Goal: Use online tool/utility: Utilize a website feature to perform a specific function

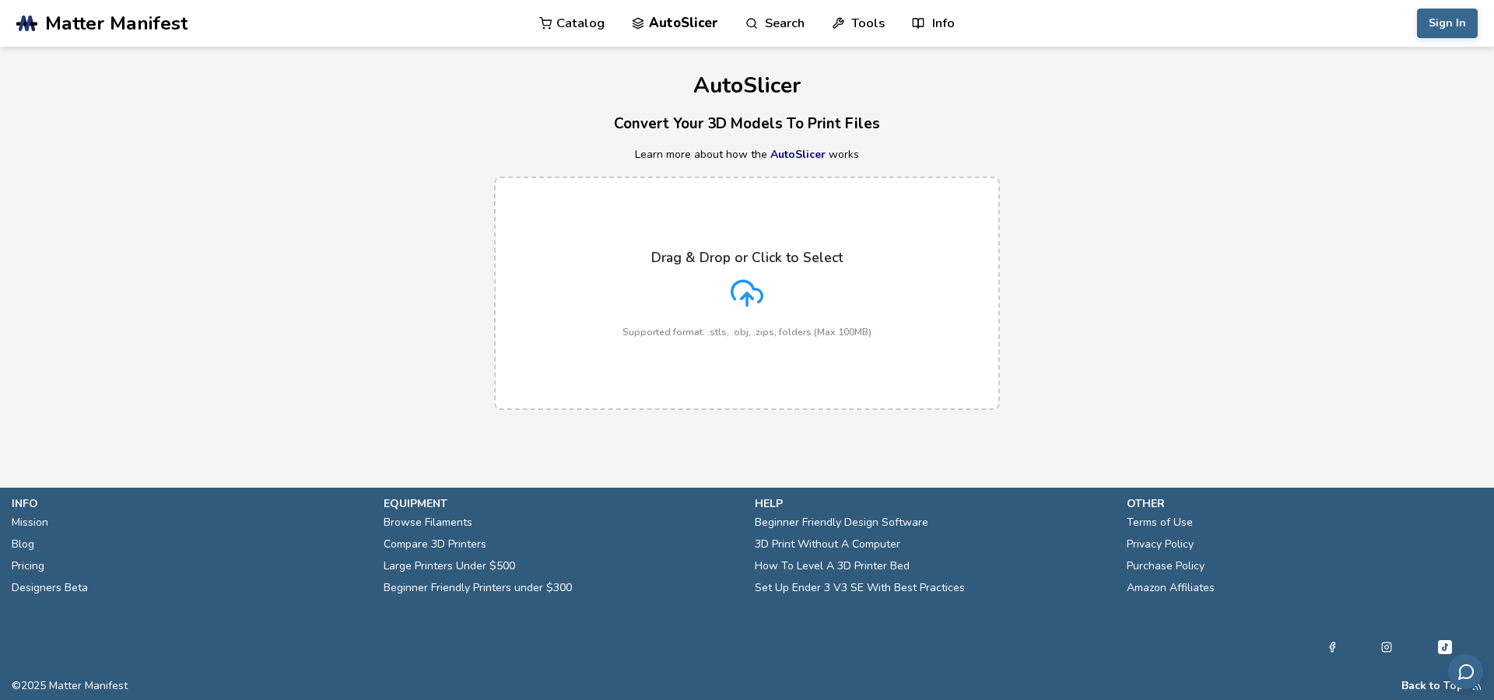
drag, startPoint x: 605, startPoint y: 118, endPoint x: 869, endPoint y: 148, distance: 265.4
click at [869, 148] on div "AutoSlicer Convert Your 3D Models To Print Files Learn more about how the AutoS…" at bounding box center [747, 236] width 1494 height 379
click at [903, 152] on p "Learn more about how the AutoSlicer works" at bounding box center [747, 155] width 1494 height 12
click at [795, 268] on div "Drag & Drop or Click to Select Supported format: .stls, .obj, .zips, folders (M…" at bounding box center [746, 294] width 249 height 88
click at [0, 0] on input "Drag & Drop or Click to Select Supported format: .stls, .obj, .zips, folders (M…" at bounding box center [0, 0] width 0 height 0
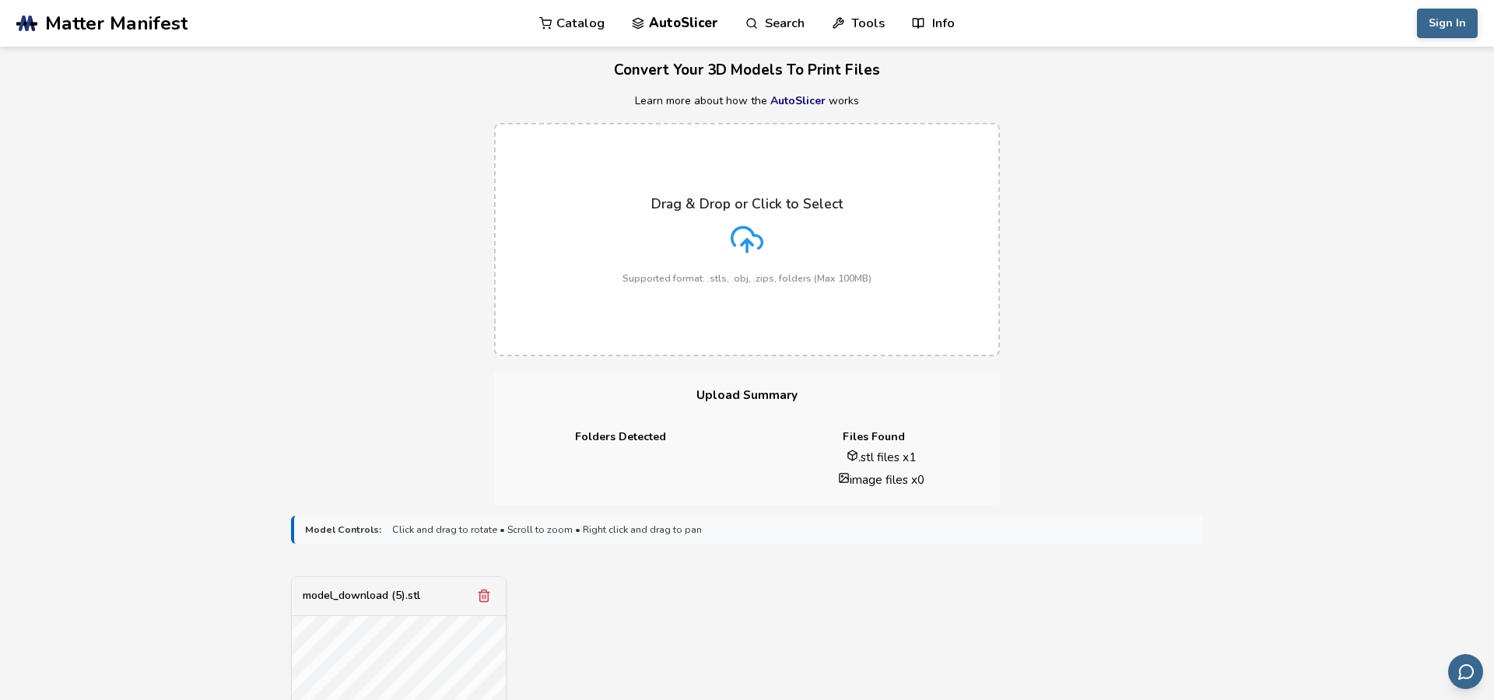
scroll to position [51, 0]
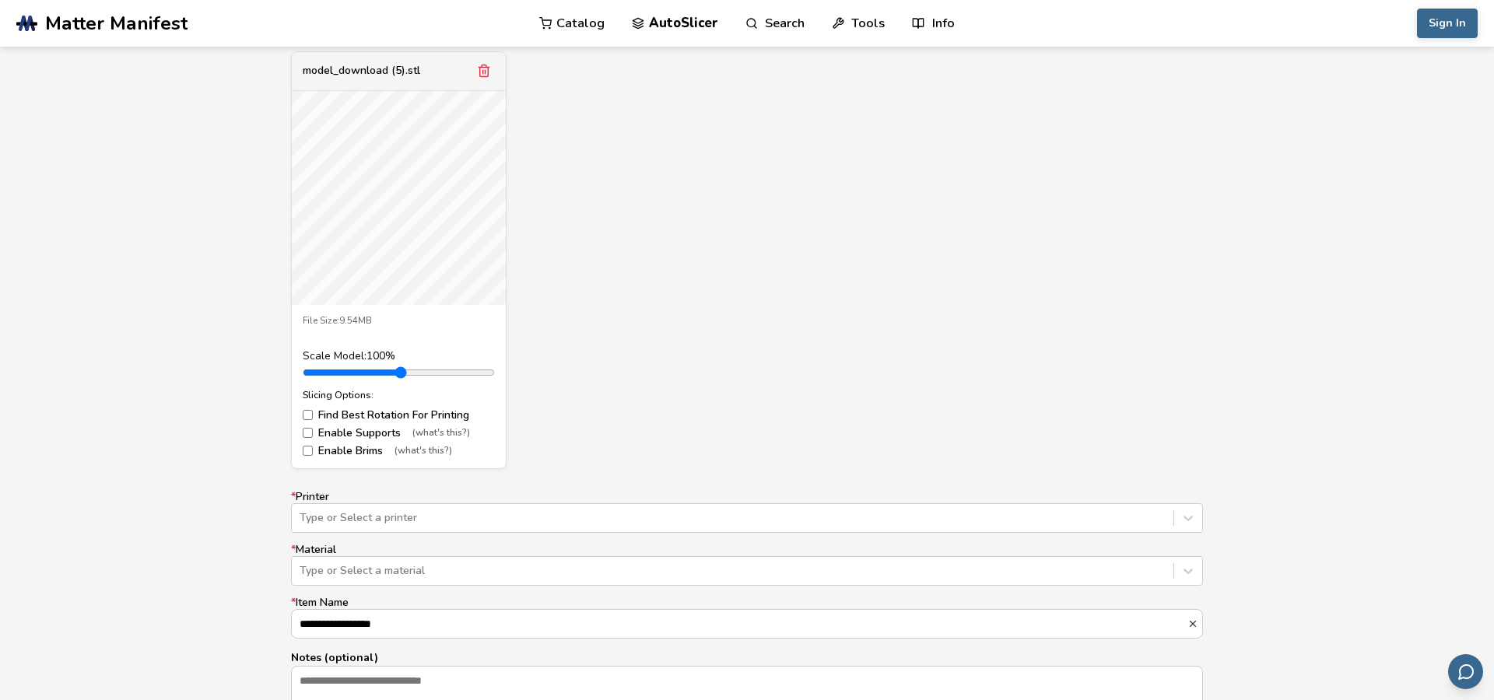
scroll to position [0, 0]
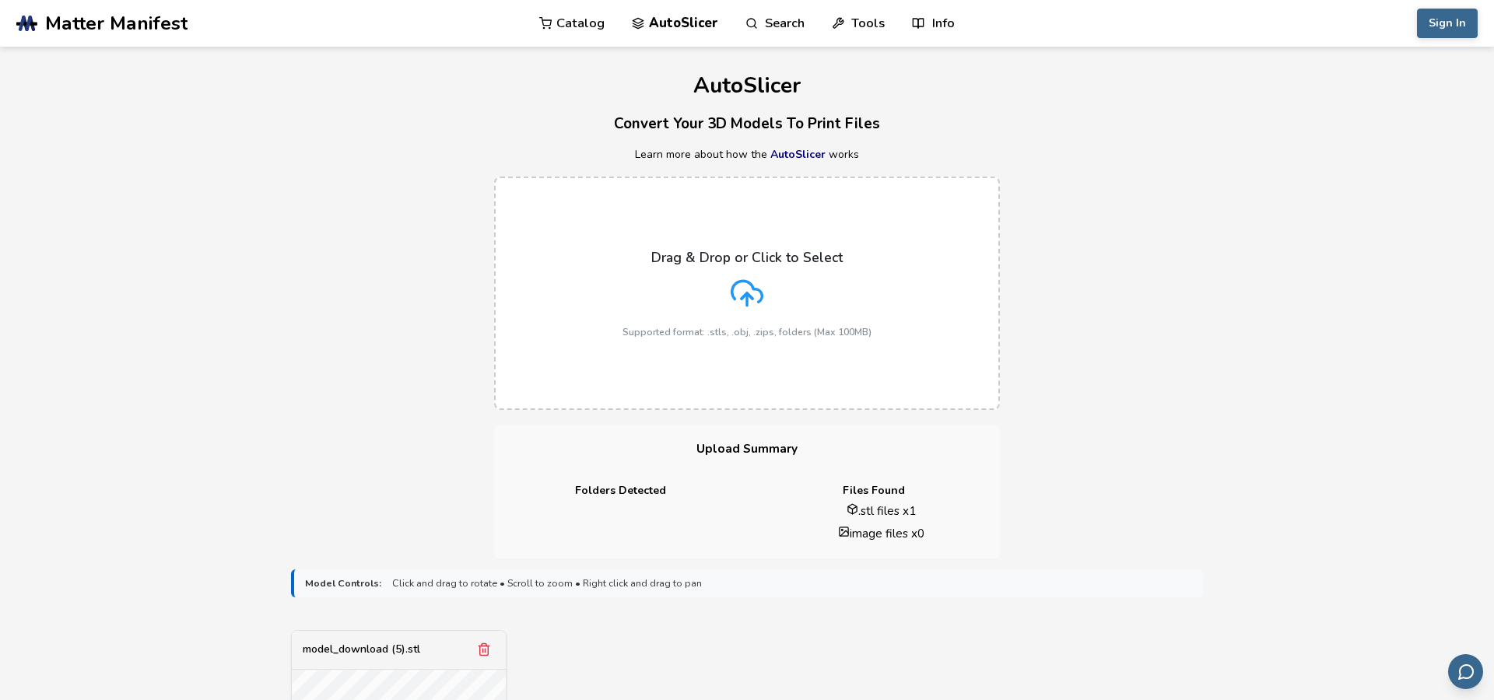
click at [741, 294] on icon at bounding box center [746, 293] width 33 height 33
click at [0, 0] on input "Drag & Drop or Click to Select Supported format: .stls, .obj, .zips, folders (M…" at bounding box center [0, 0] width 0 height 0
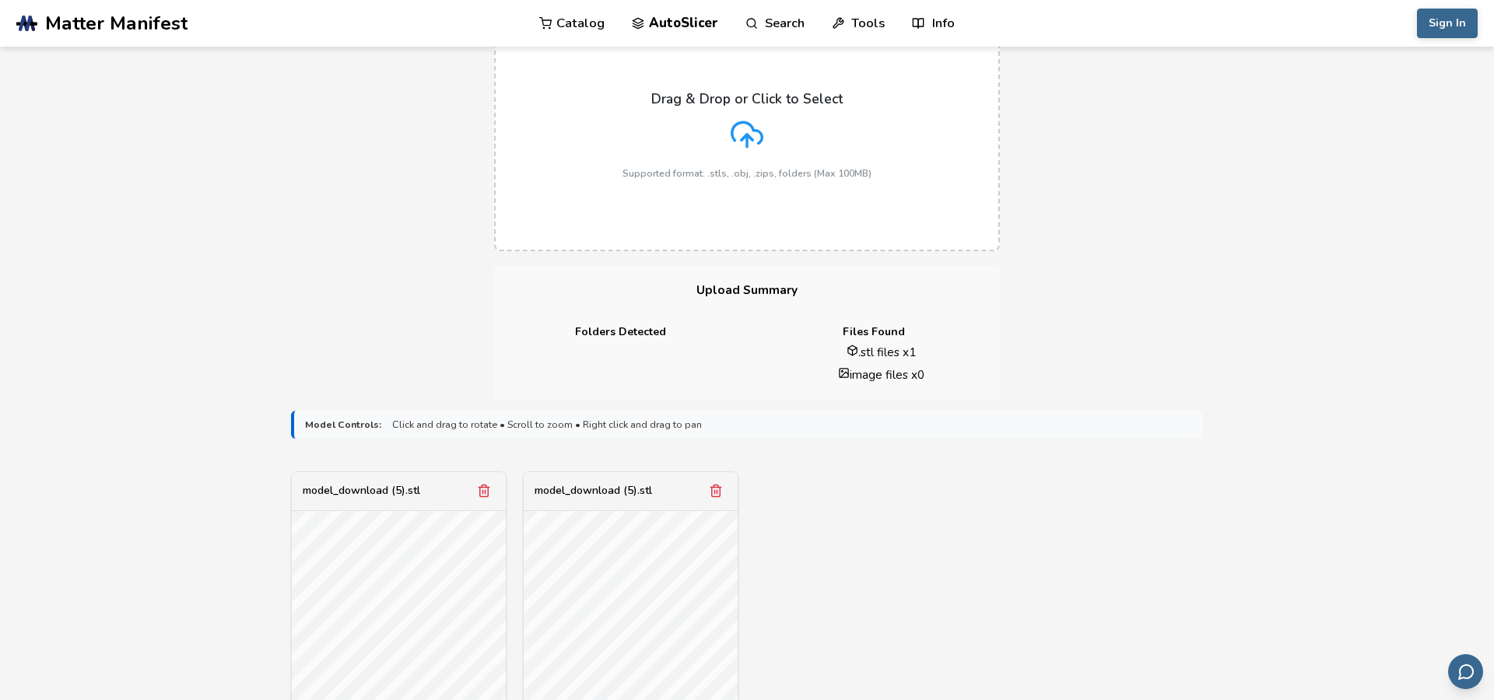
scroll to position [292, 0]
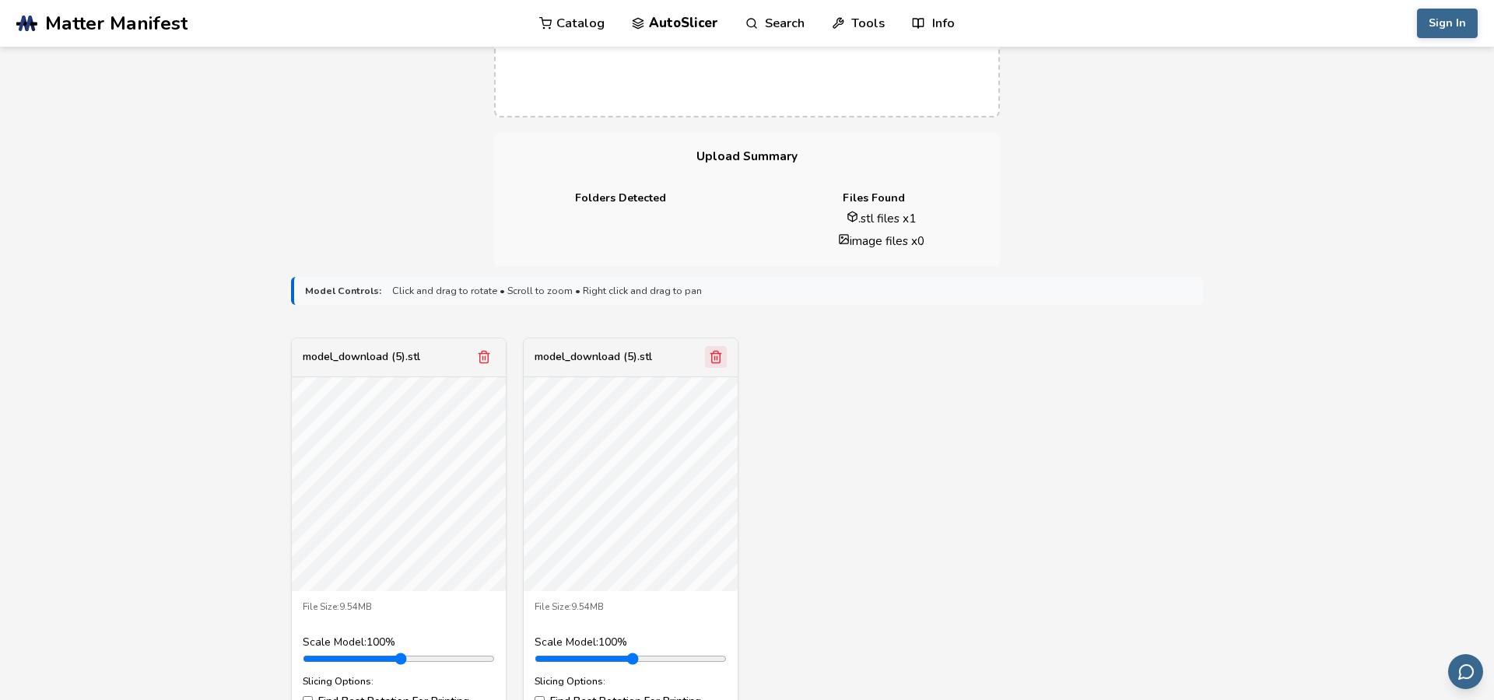
click at [720, 358] on icon "Remove model" at bounding box center [716, 358] width 9 height 12
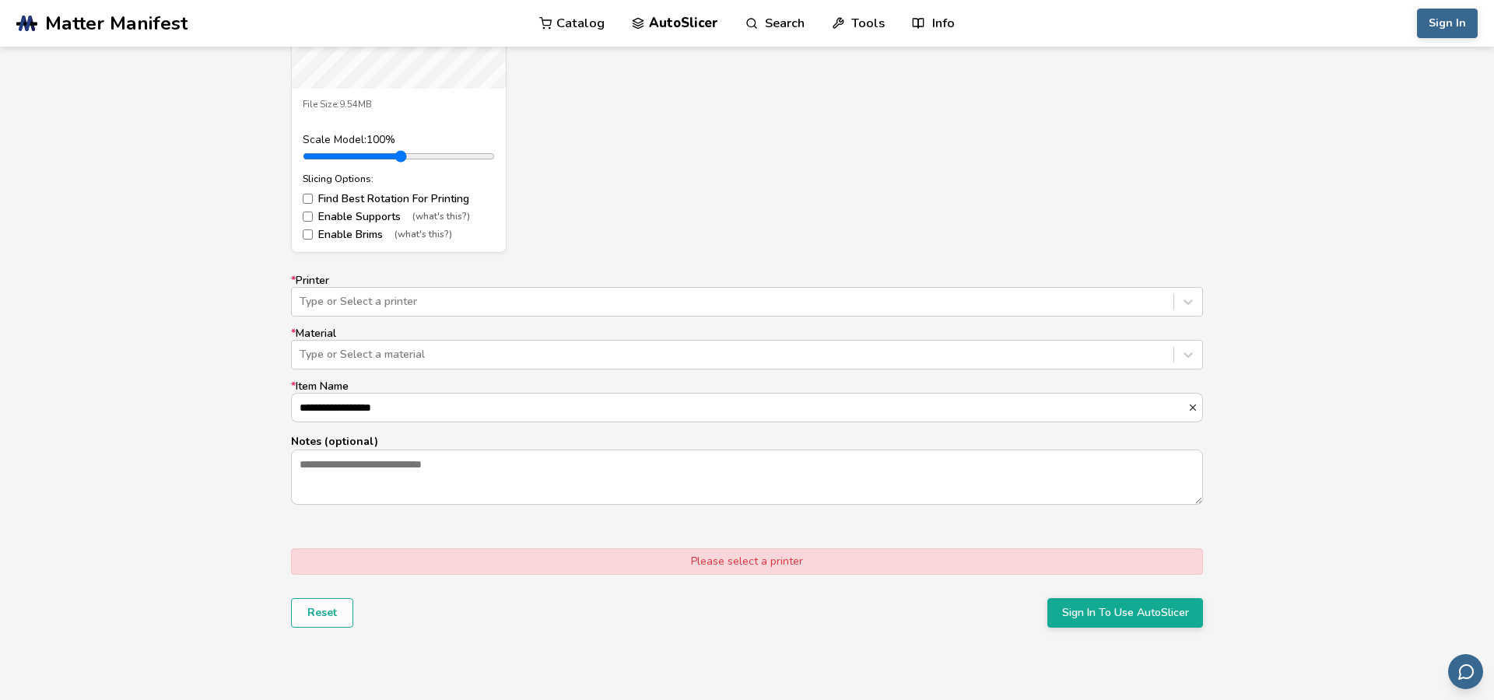
scroll to position [818, 0]
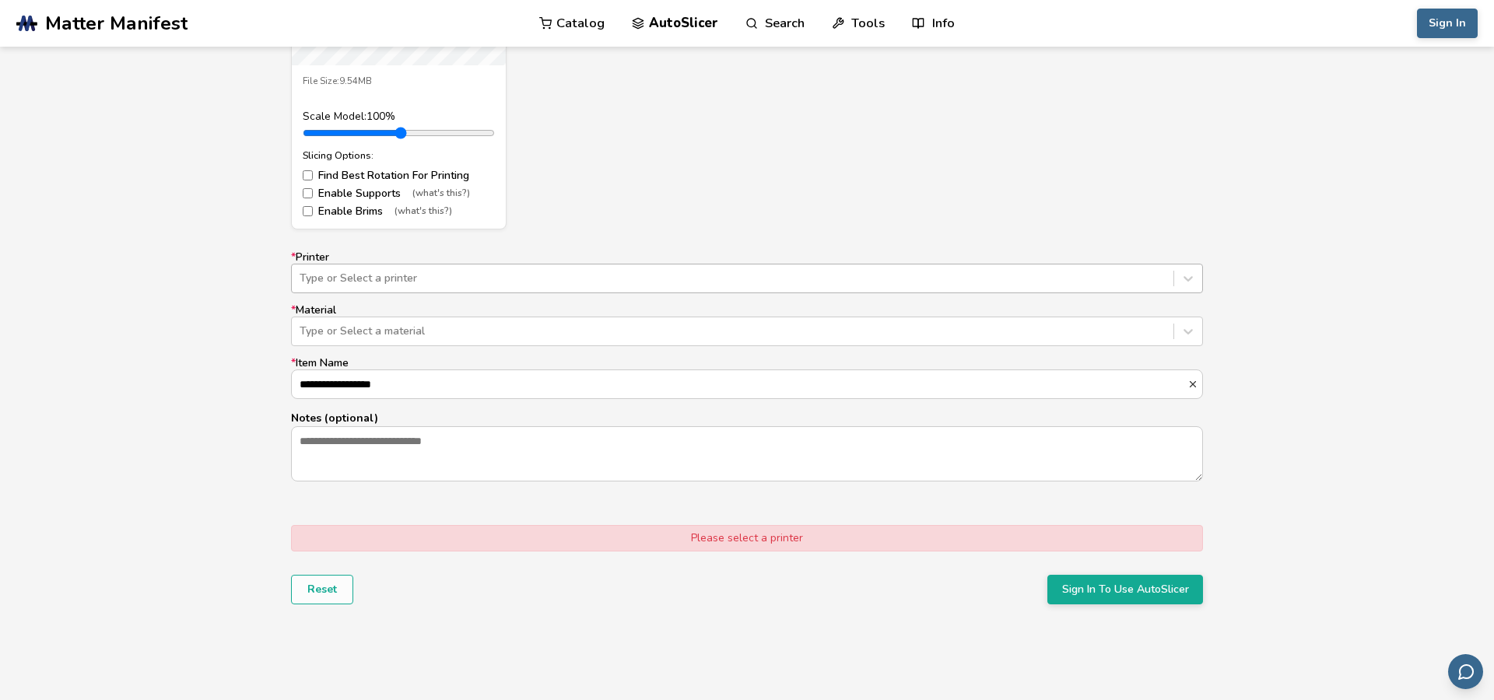
click at [625, 279] on div at bounding box center [732, 279] width 866 height 16
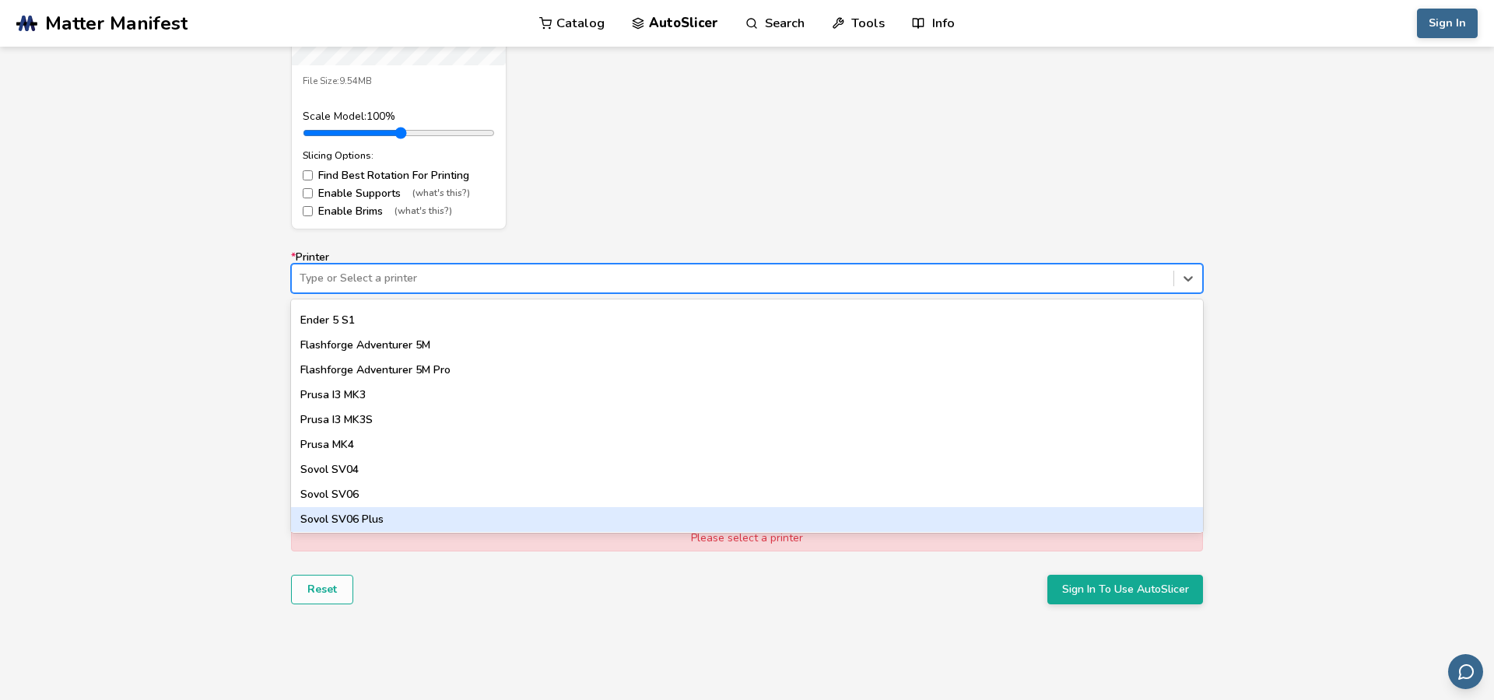
scroll to position [1321, 0]
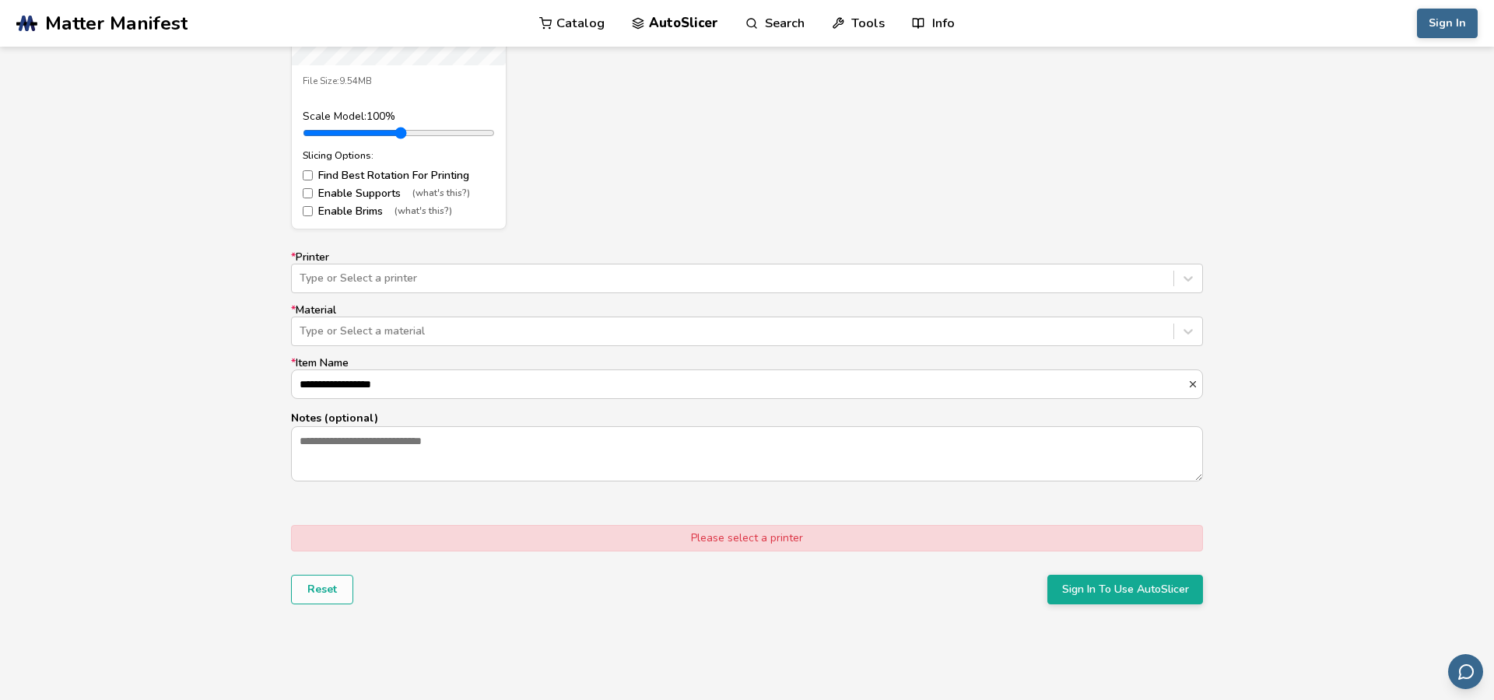
click at [140, 400] on div "**********" at bounding box center [747, 202] width 1494 height 925
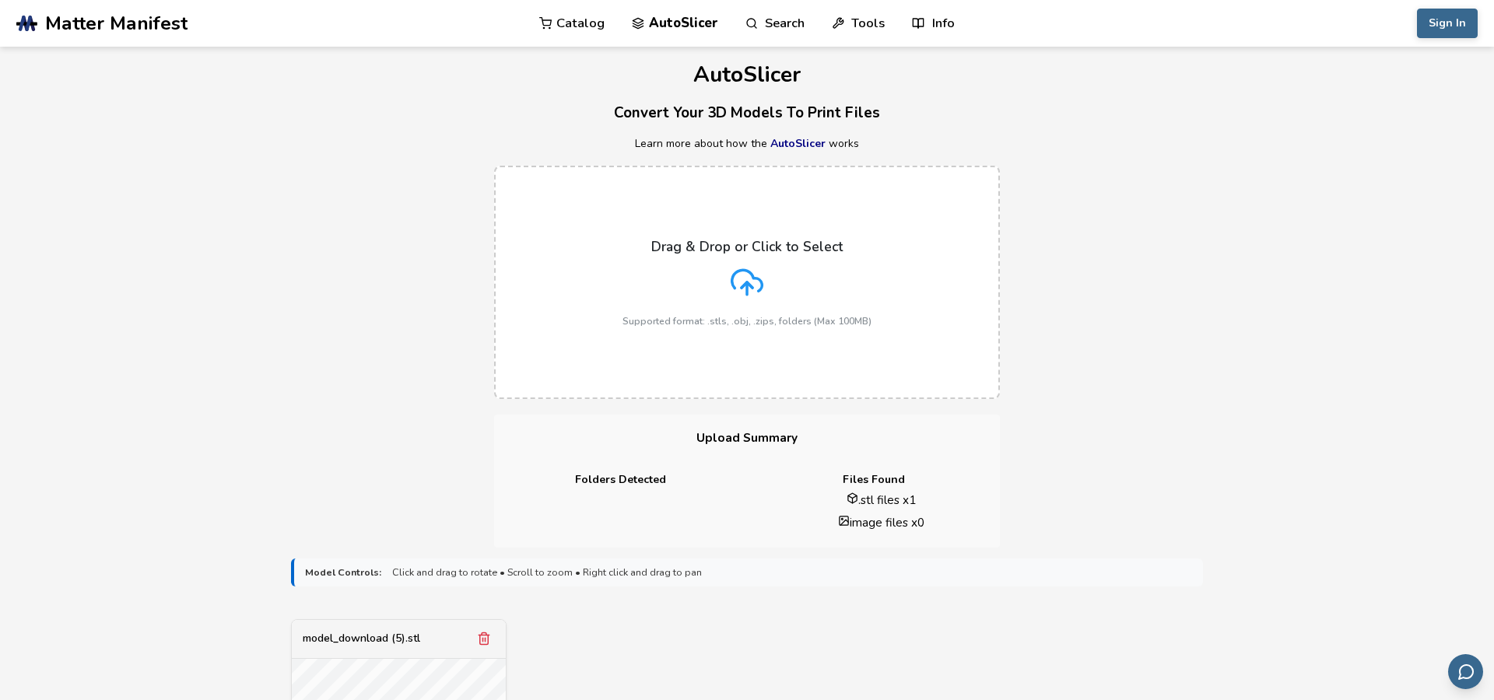
scroll to position [0, 0]
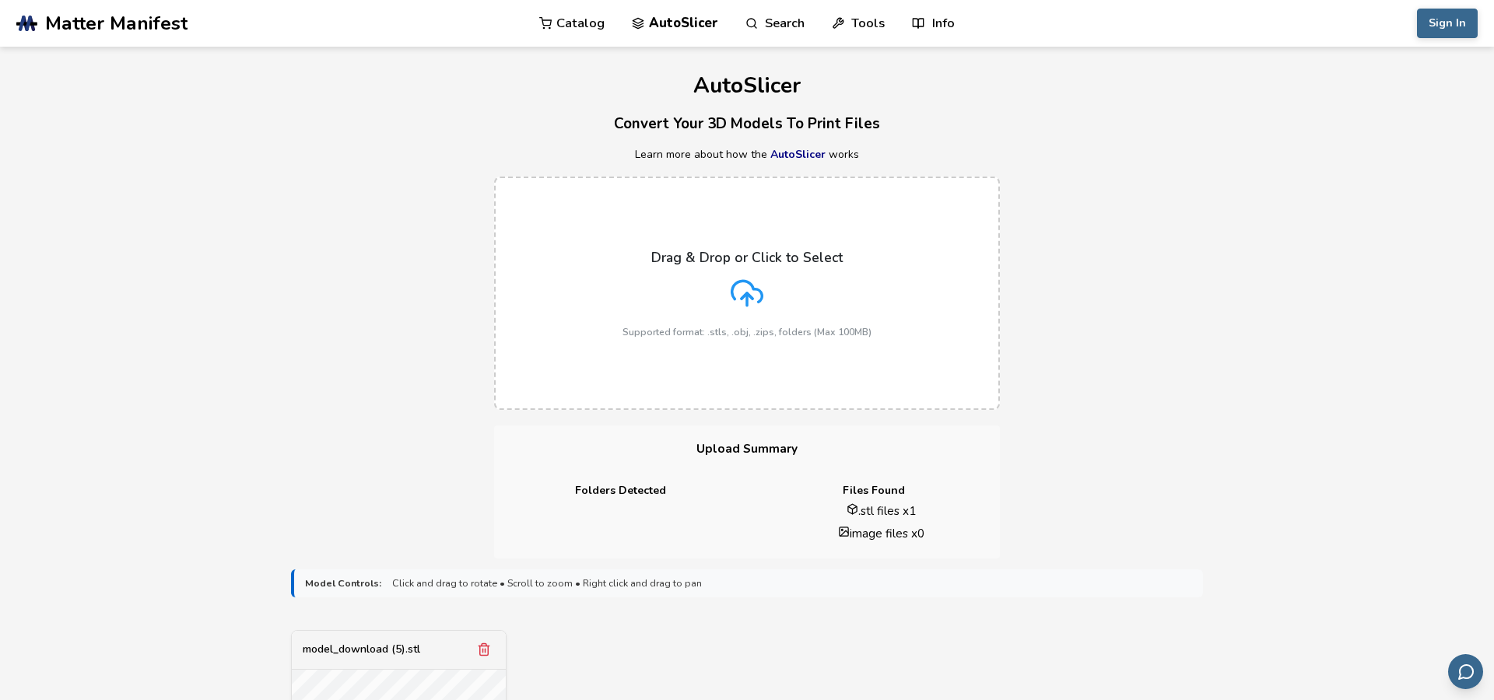
click at [22, 23] on rect at bounding box center [23, 23] width 8 height 17
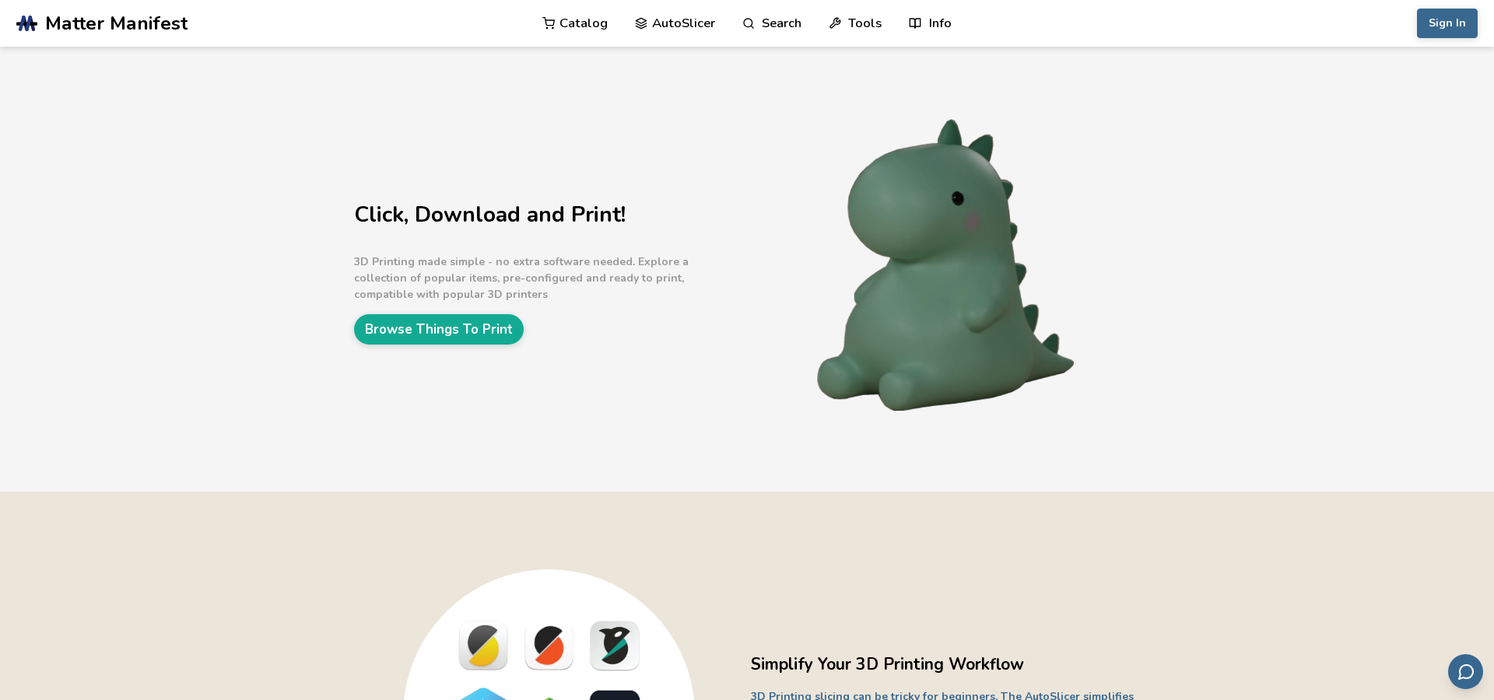
scroll to position [6, 0]
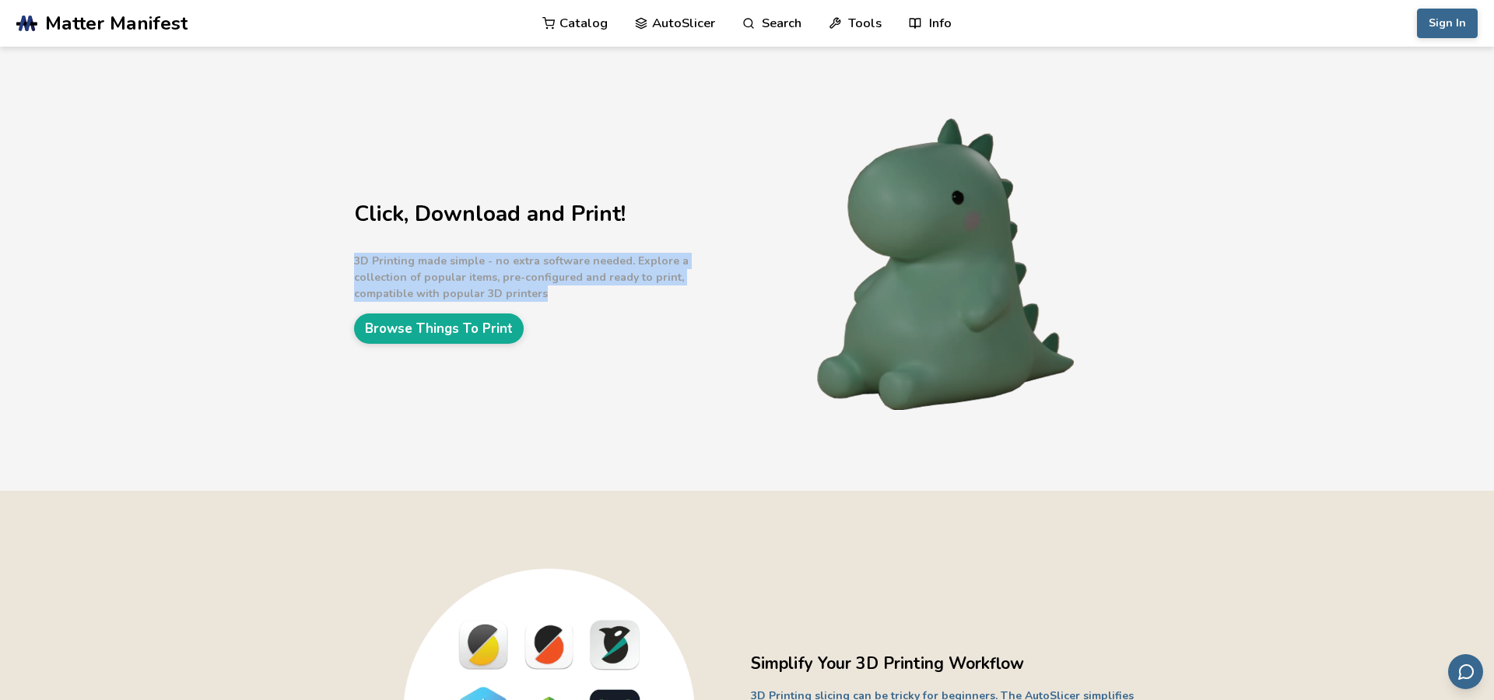
drag, startPoint x: 322, startPoint y: 250, endPoint x: 608, endPoint y: 289, distance: 288.0
click at [608, 289] on div "Click, Download and Print! 3D Printing made simple - no extra software needed. …" at bounding box center [747, 265] width 1494 height 450
click at [608, 289] on p "3D Printing made simple - no extra software needed. Explore a collection of pop…" at bounding box center [548, 277] width 389 height 49
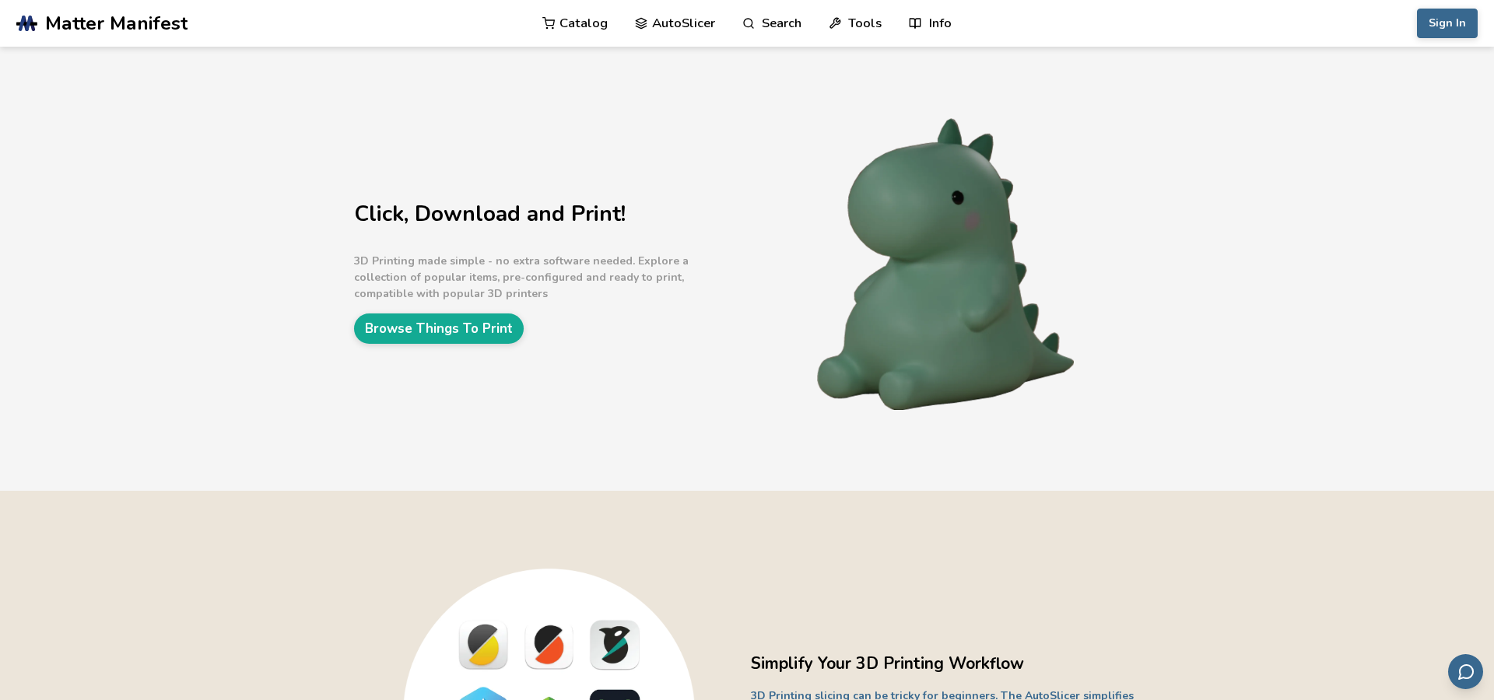
click at [585, 303] on div "Click, Download and Print! 3D Printing made simple - no extra software needed. …" at bounding box center [548, 265] width 389 height 156
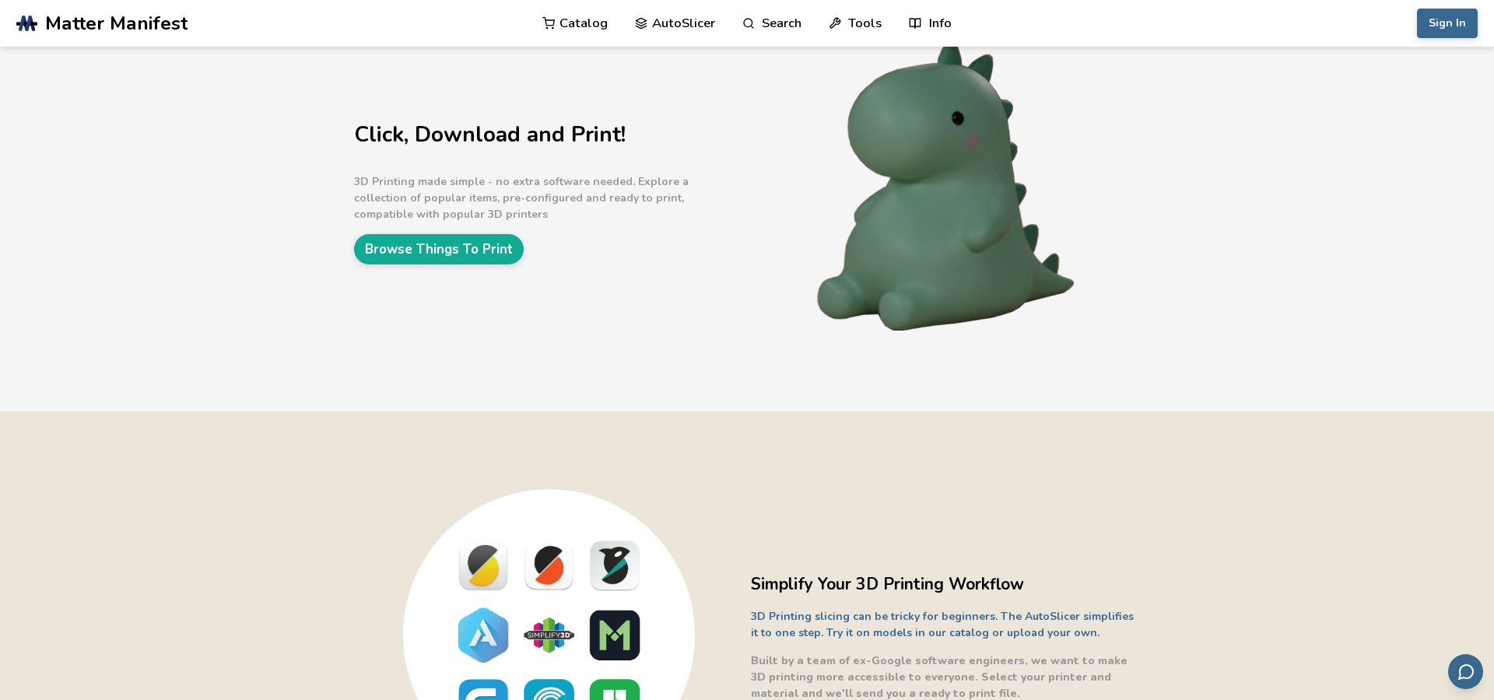
scroll to position [93, 0]
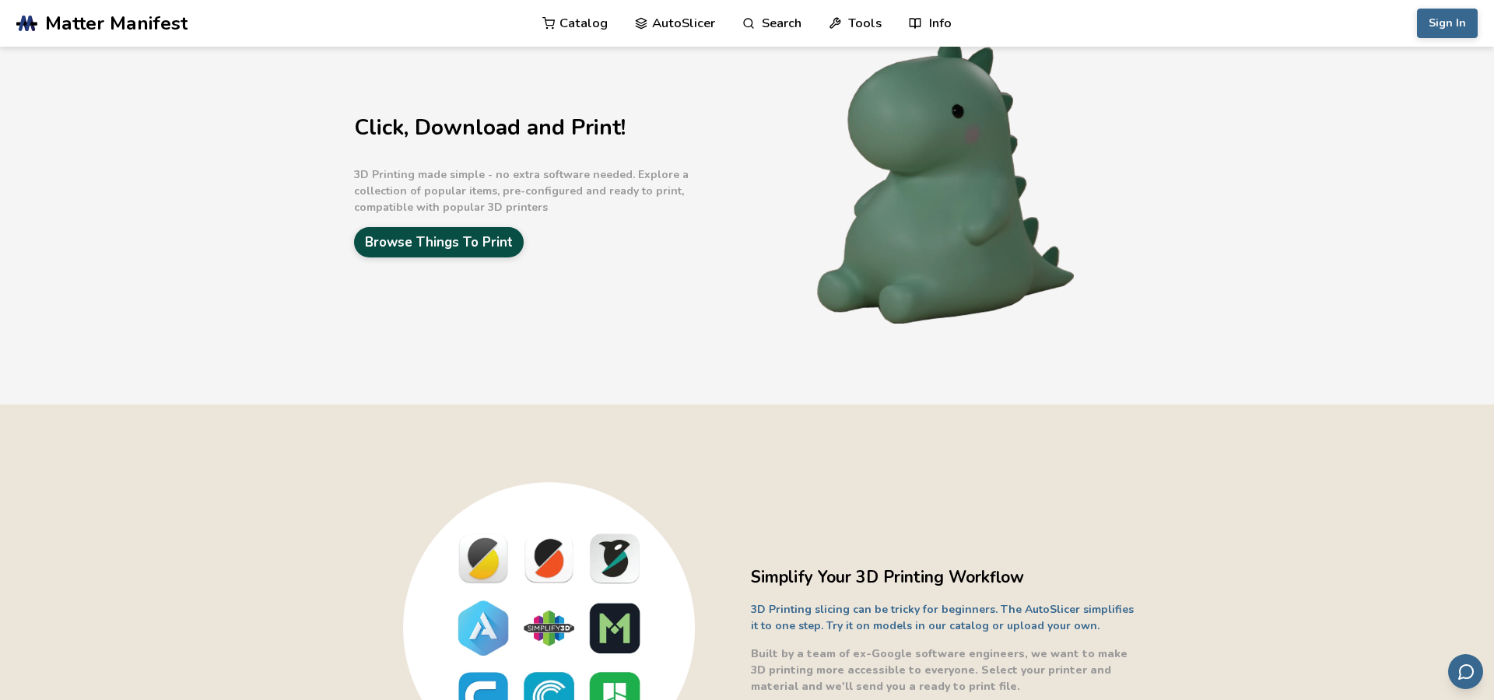
click at [402, 244] on link "Browse Things To Print" at bounding box center [439, 242] width 170 height 30
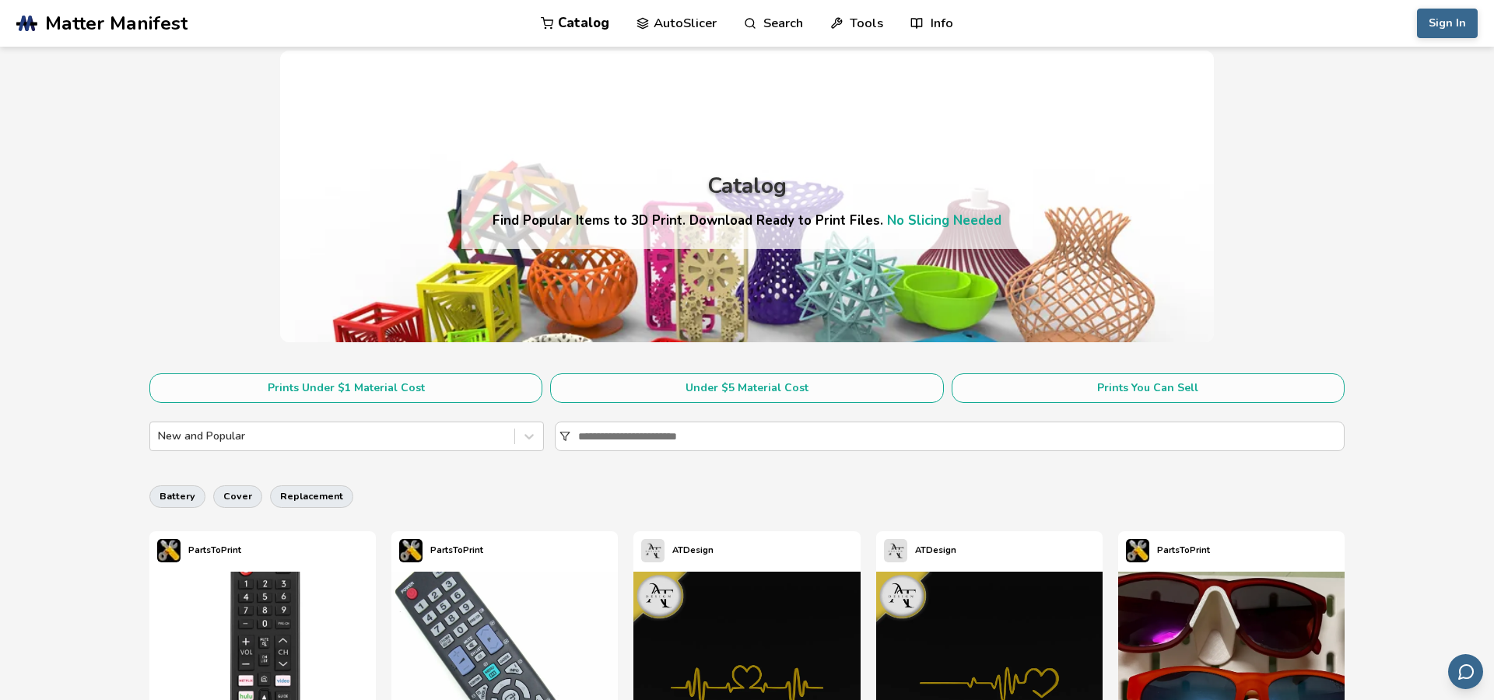
click at [669, 22] on link "AutoSlicer" at bounding box center [676, 23] width 80 height 47
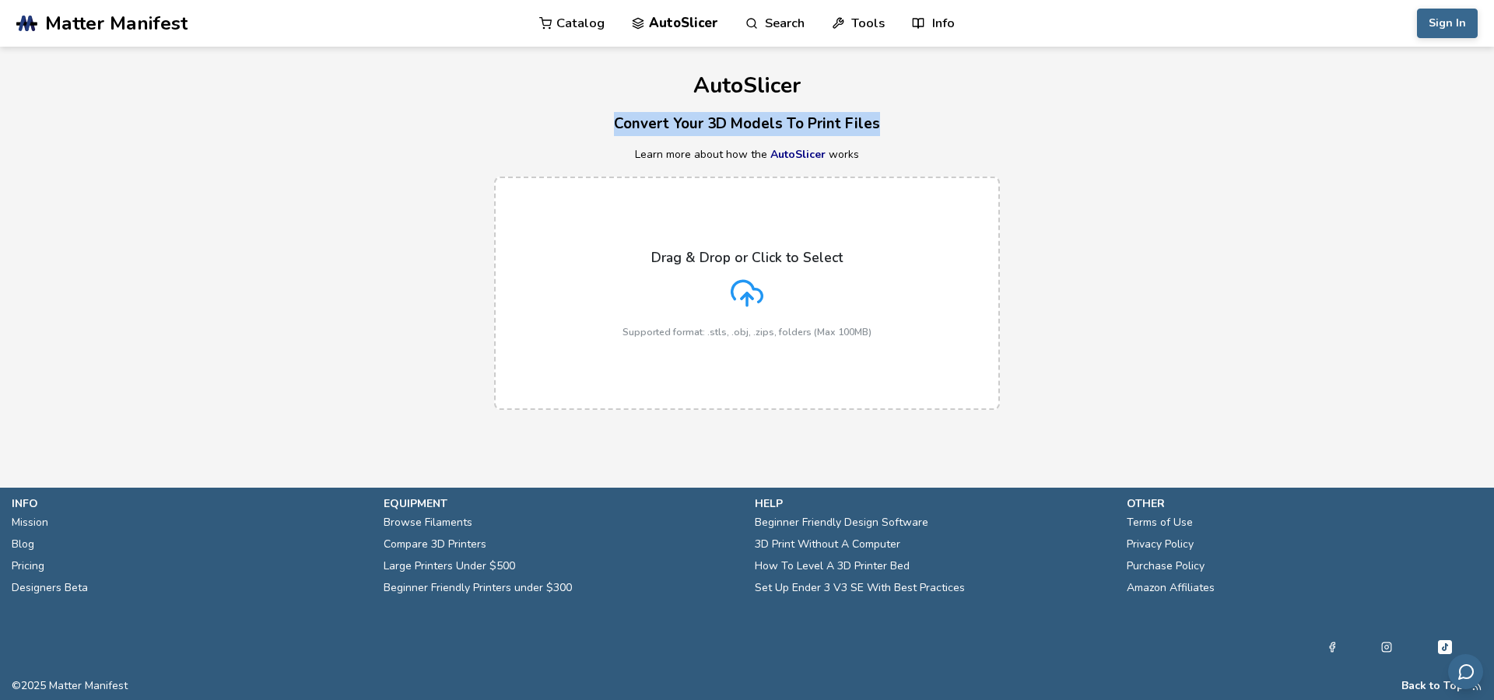
drag, startPoint x: 603, startPoint y: 120, endPoint x: 874, endPoint y: 131, distance: 271.7
click at [874, 131] on h3 "Convert Your 3D Models To Print Files" at bounding box center [747, 124] width 1494 height 24
click at [877, 135] on h3 "Convert Your 3D Models To Print Files" at bounding box center [747, 124] width 1494 height 24
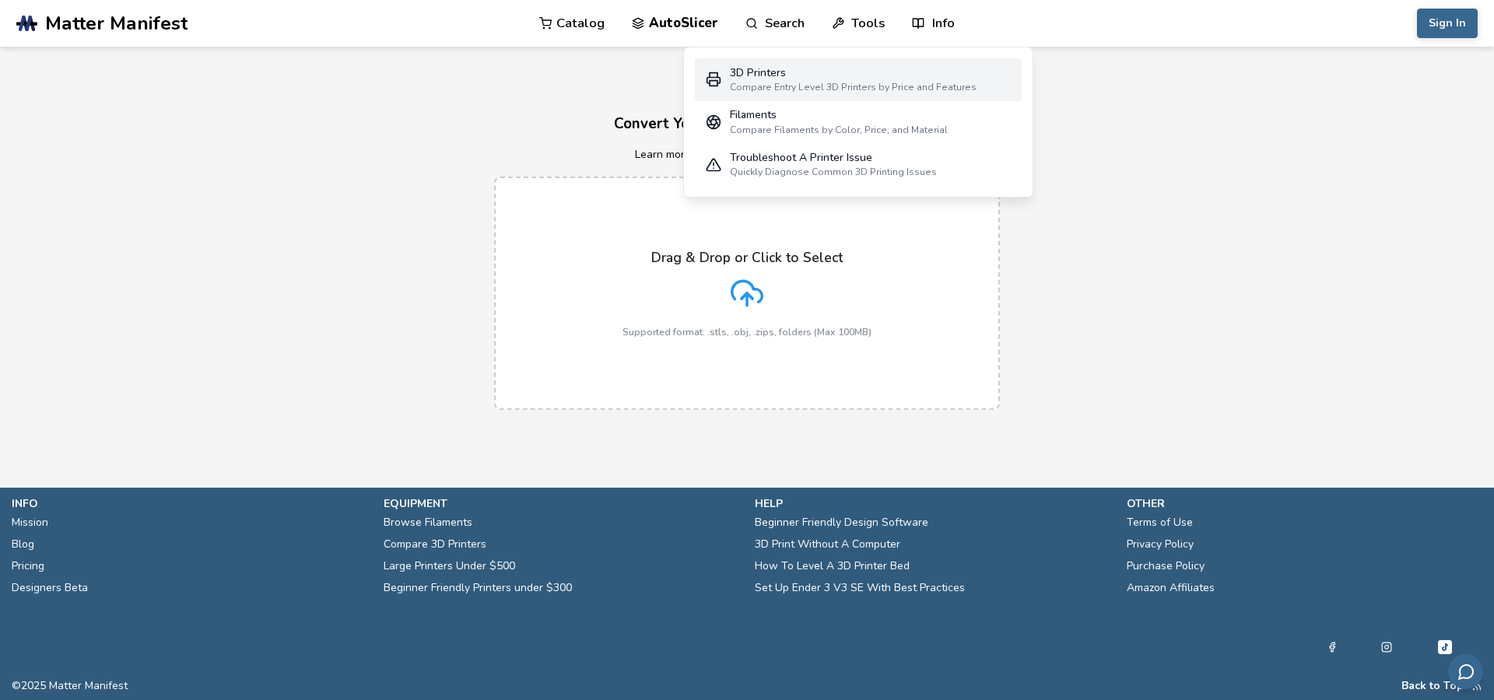
click at [835, 77] on div "3D Printers" at bounding box center [853, 73] width 247 height 12
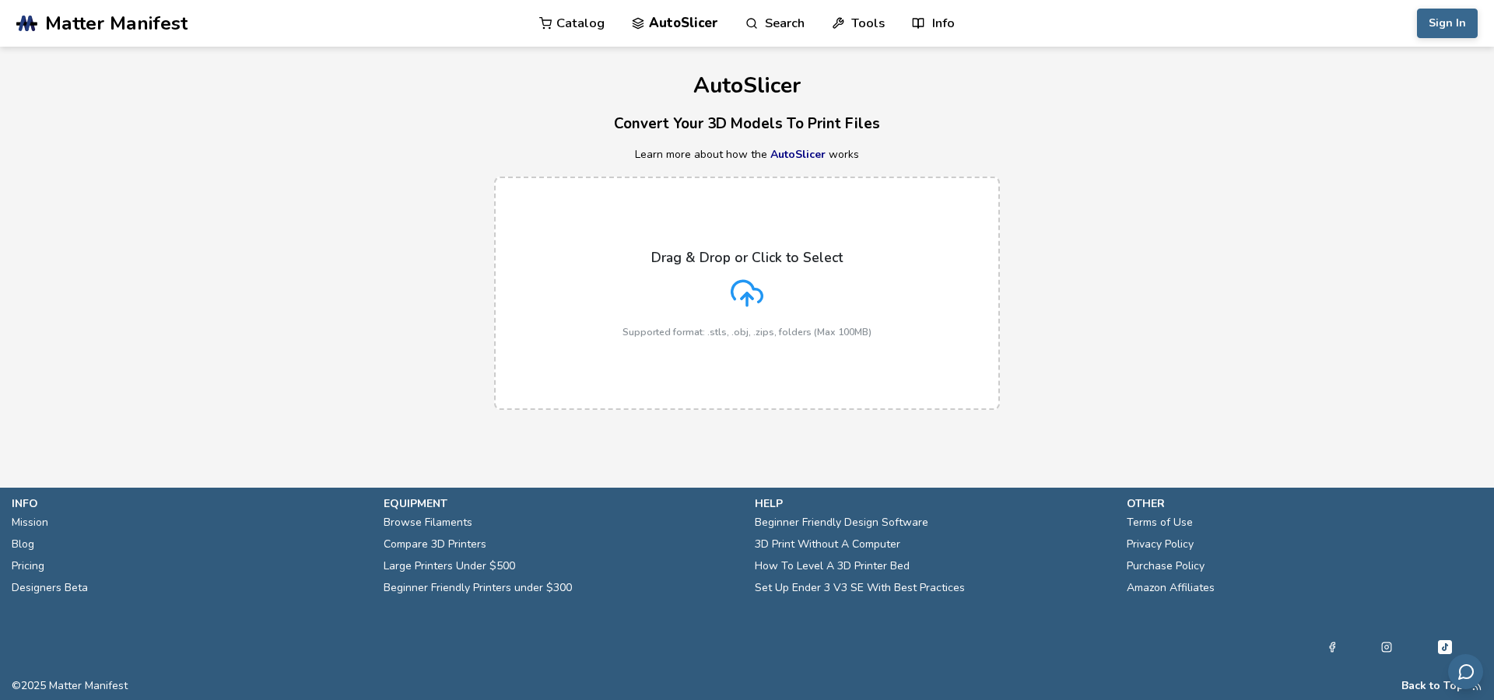
select select "**********"
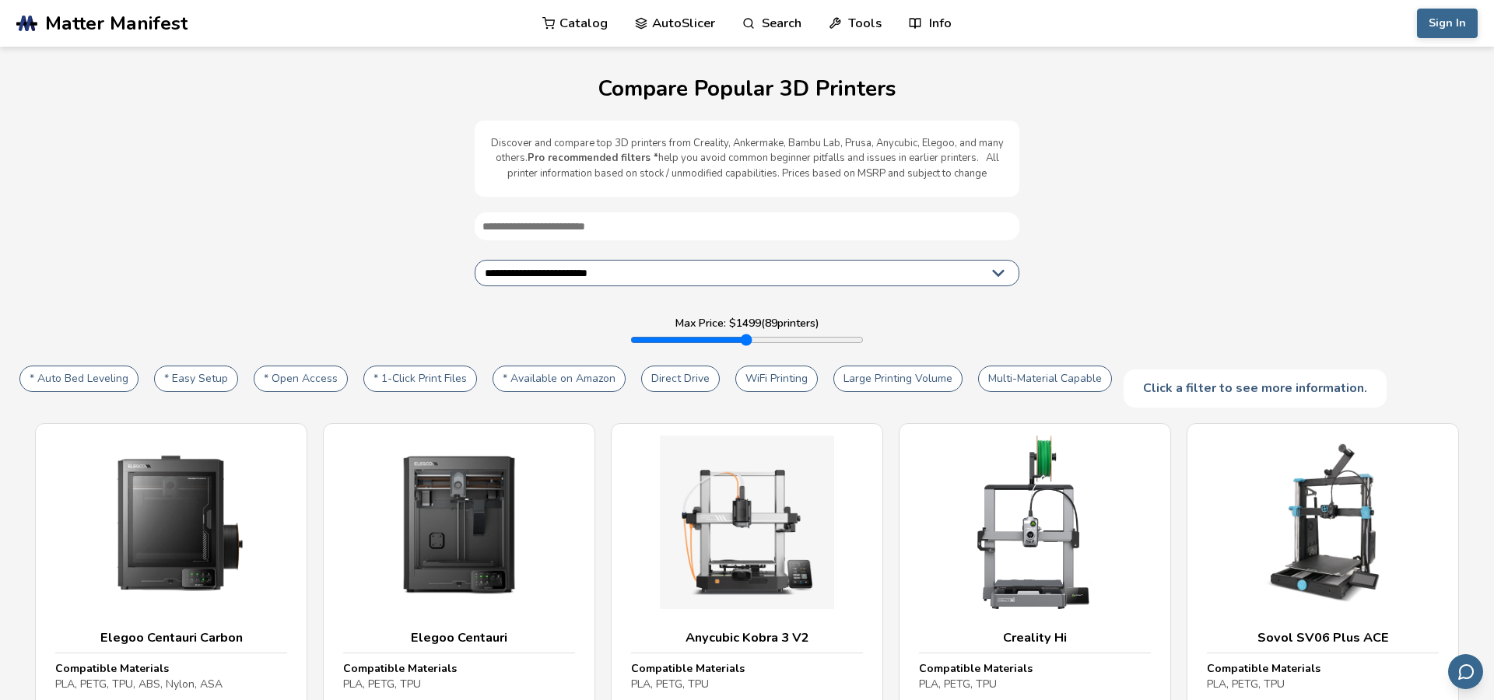
click at [121, 12] on span "Matter Manifest" at bounding box center [116, 23] width 142 height 22
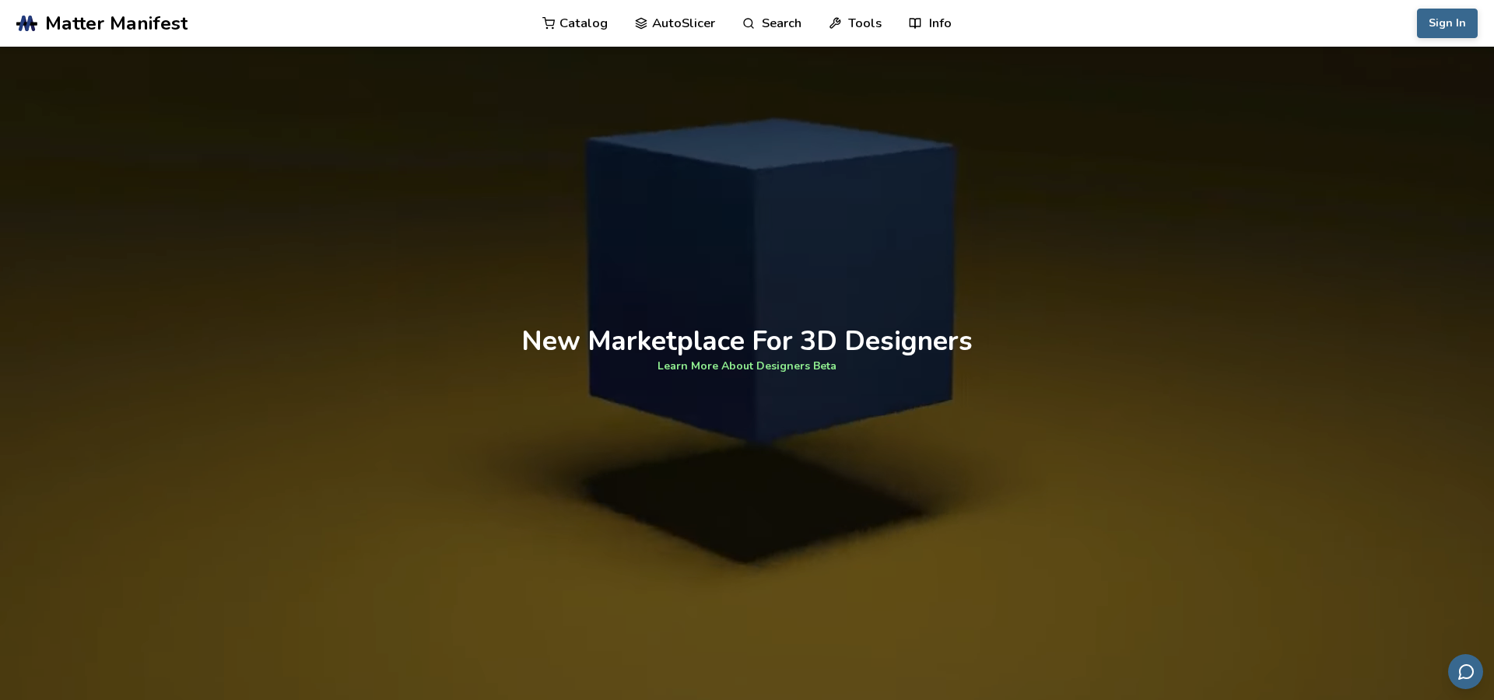
scroll to position [1430, 0]
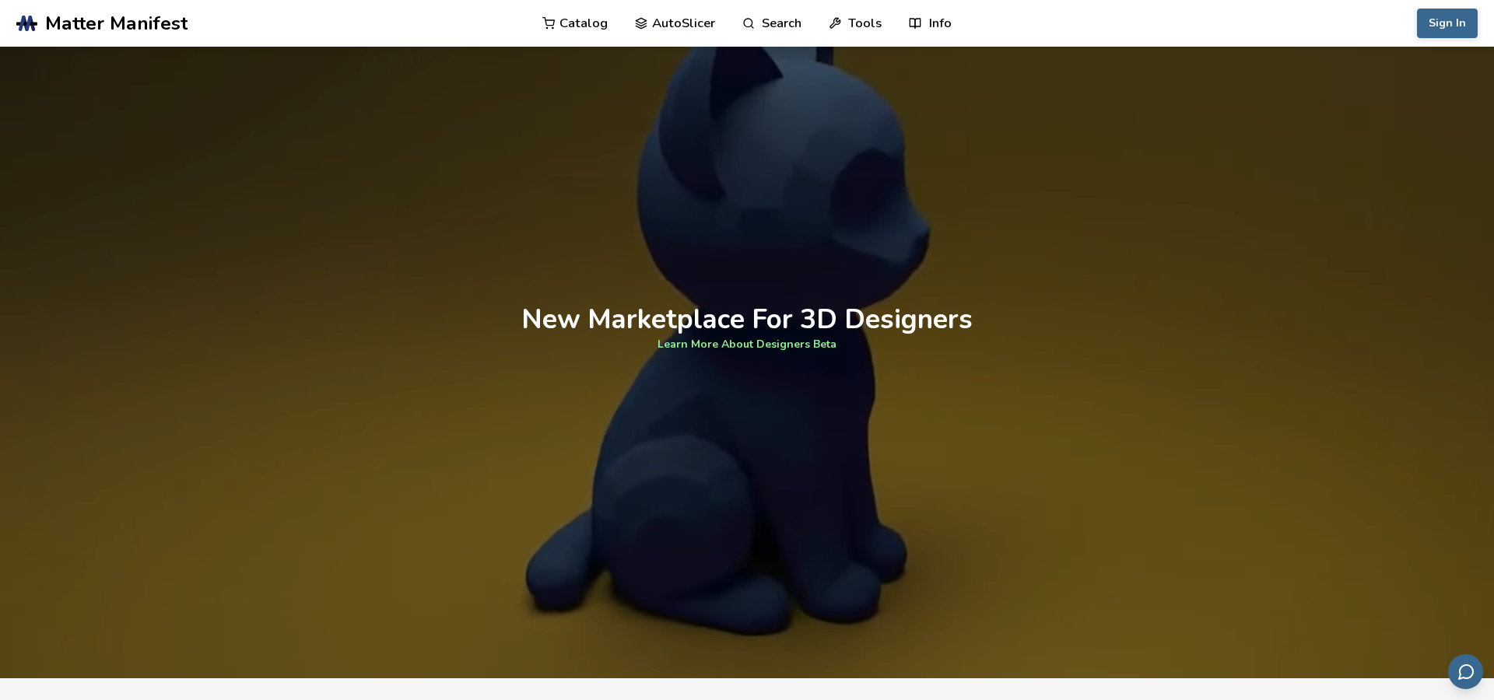
drag, startPoint x: 811, startPoint y: 398, endPoint x: 728, endPoint y: 413, distance: 83.8
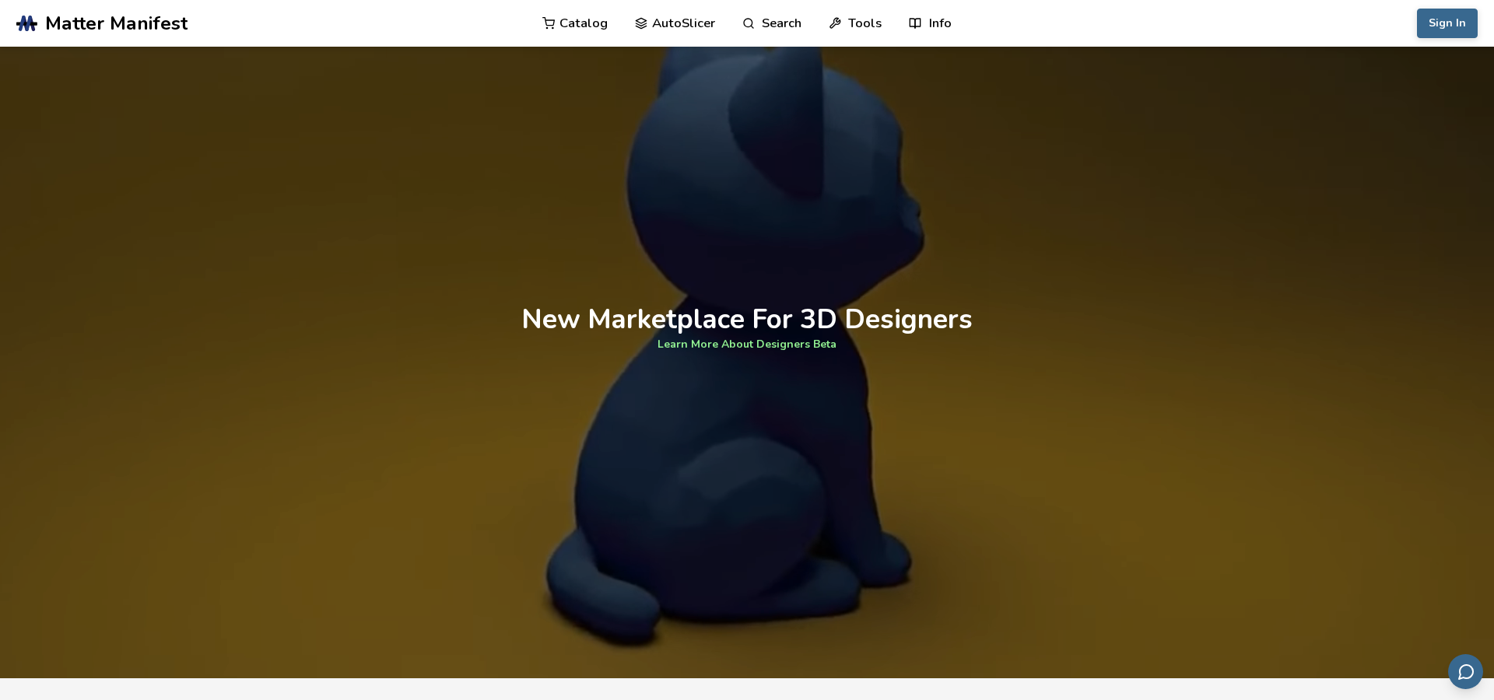
click at [730, 414] on div at bounding box center [747, 328] width 1494 height 700
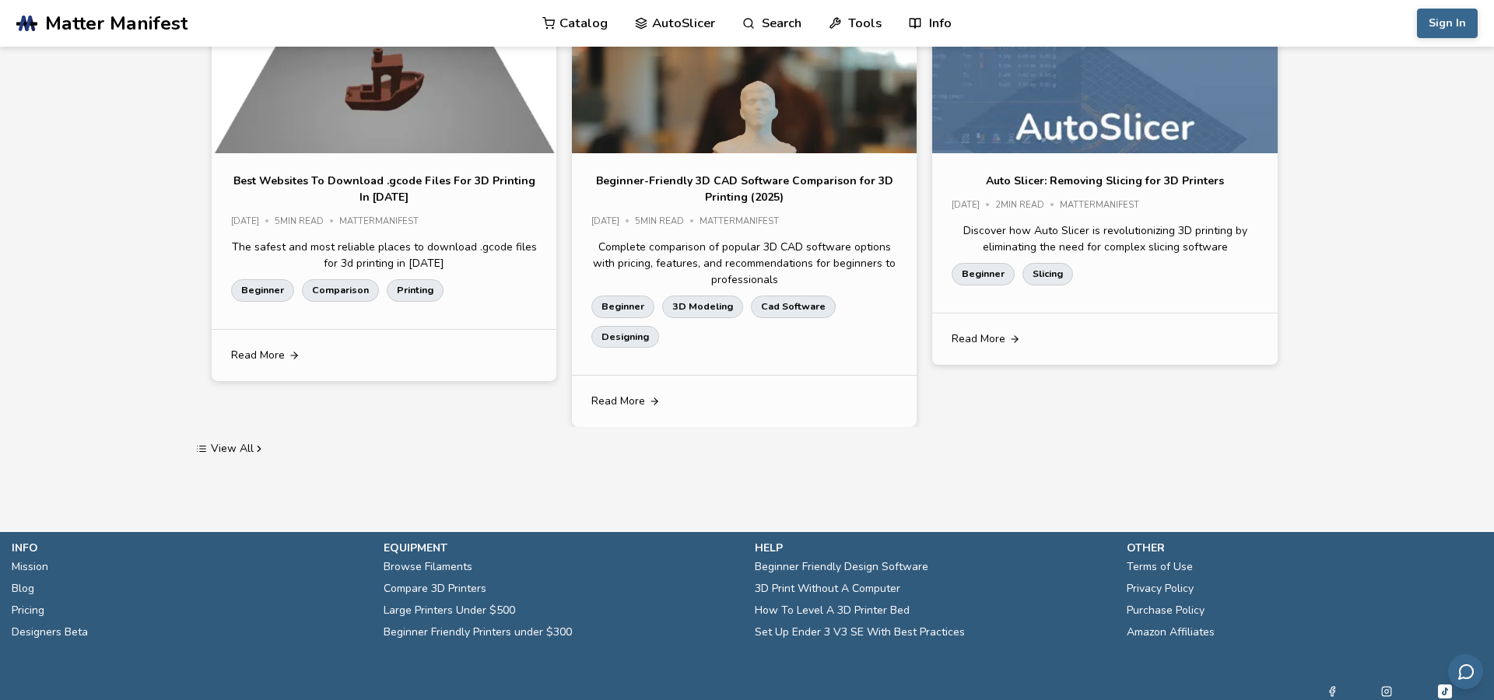
scroll to position [3168, 0]
